Goal: Information Seeking & Learning: Learn about a topic

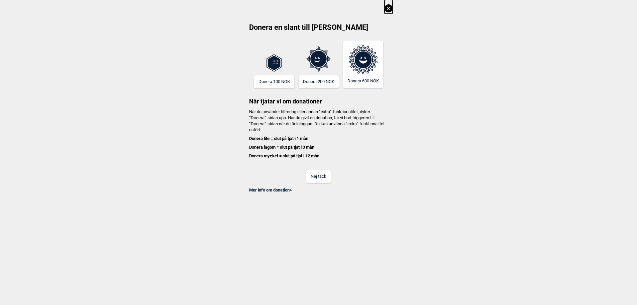
click at [387, 7] on icon at bounding box center [388, 8] width 8 height 8
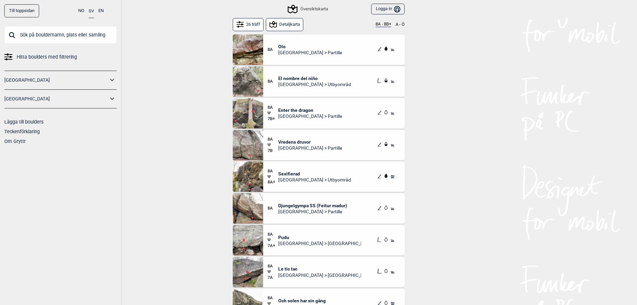
click at [274, 78] on div "8A" at bounding box center [272, 81] width 11 height 12
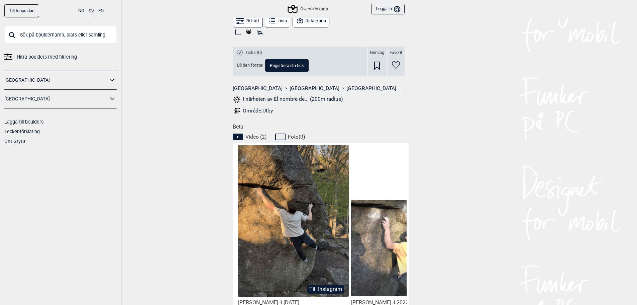
scroll to position [271, 0]
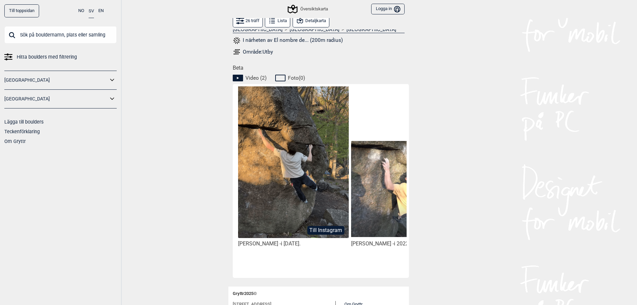
click at [290, 157] on img at bounding box center [293, 169] width 110 height 166
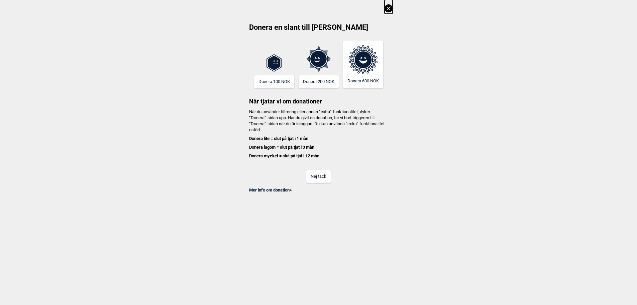
click at [323, 181] on button "Nej tack" at bounding box center [318, 176] width 24 height 13
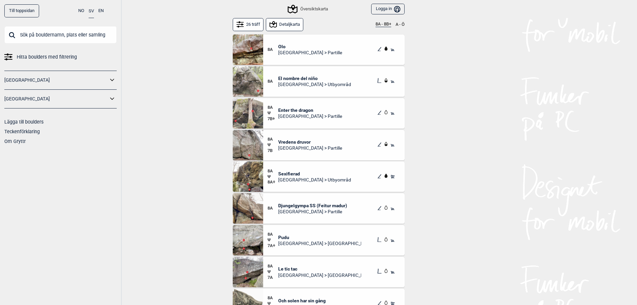
click at [277, 142] on div "8A Ψ 7B" at bounding box center [272, 144] width 11 height 17
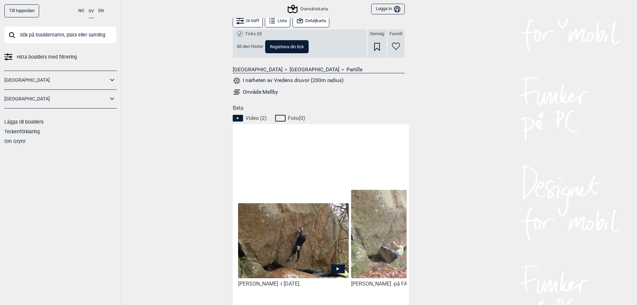
scroll to position [234, 0]
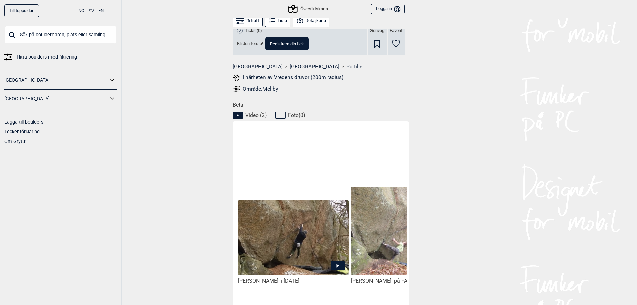
click at [293, 225] on img at bounding box center [293, 238] width 110 height 76
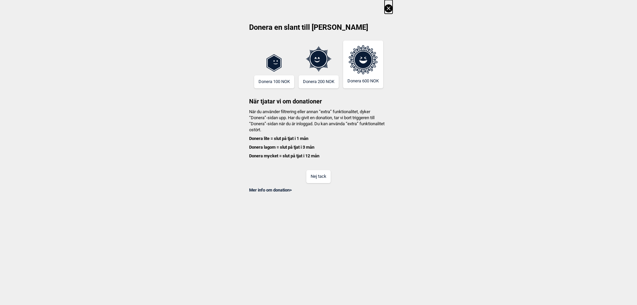
click at [315, 179] on button "Nej tack" at bounding box center [318, 176] width 24 height 13
